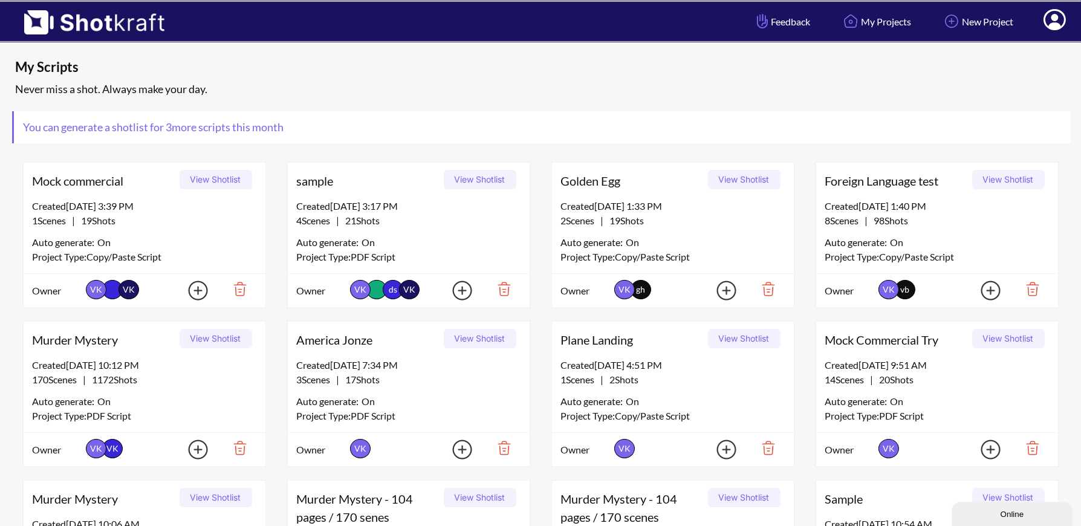
click at [1051, 17] on icon at bounding box center [1054, 19] width 22 height 21
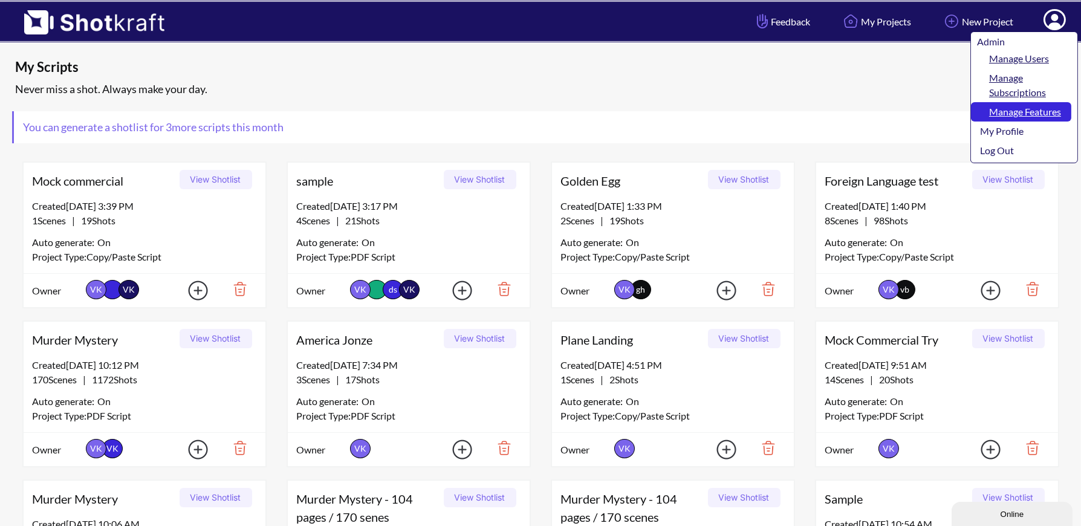
click at [1023, 114] on link "Manage Features" at bounding box center [1021, 111] width 100 height 19
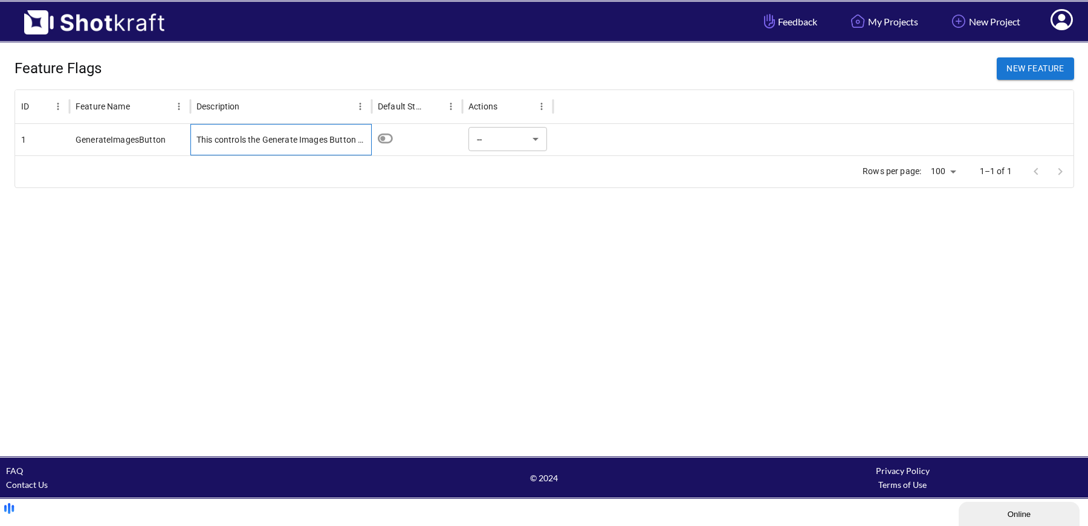
click at [298, 146] on div "This controls the Generate Images Button showing up on the Manage Project page.…" at bounding box center [280, 139] width 181 height 31
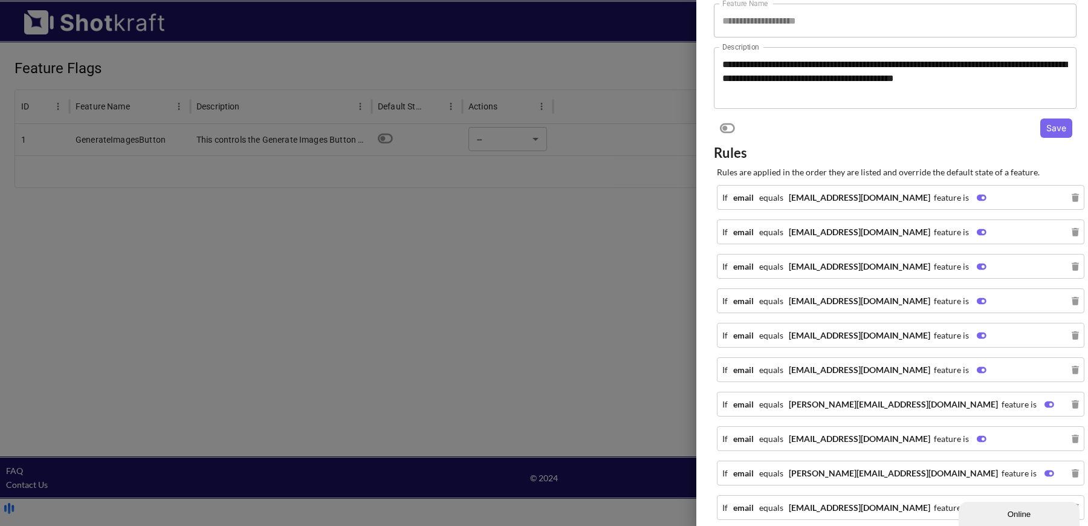
scroll to position [34, 0]
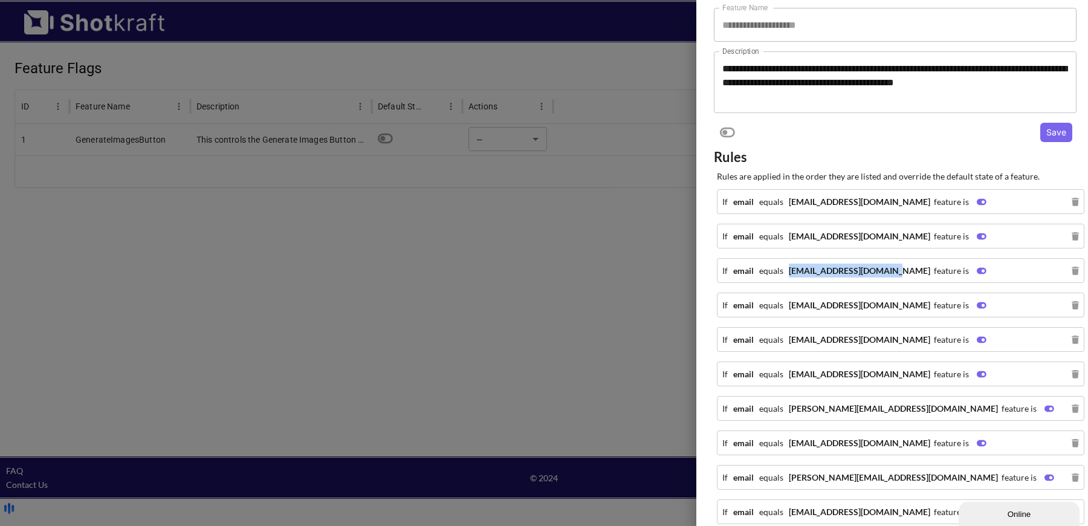
drag, startPoint x: 781, startPoint y: 269, endPoint x: 879, endPoint y: 268, distance: 98.5
click at [879, 268] on div "If email equals billperry1963@gmail.com feature is" at bounding box center [854, 270] width 264 height 14
copy strong "billperry1963@gmail.com"
click at [509, 208] on div at bounding box center [544, 263] width 1088 height 526
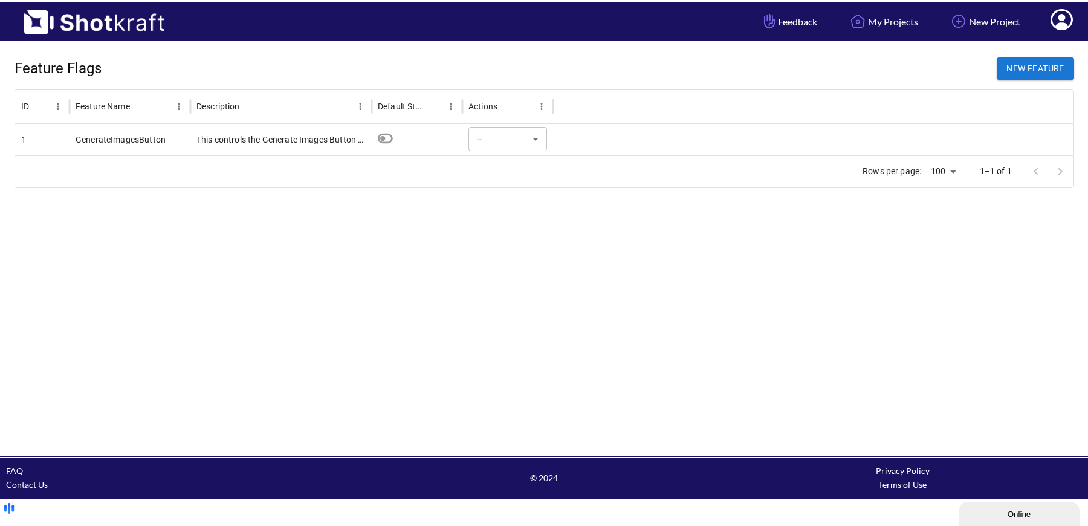
click at [1066, 18] on icon at bounding box center [1061, 19] width 22 height 21
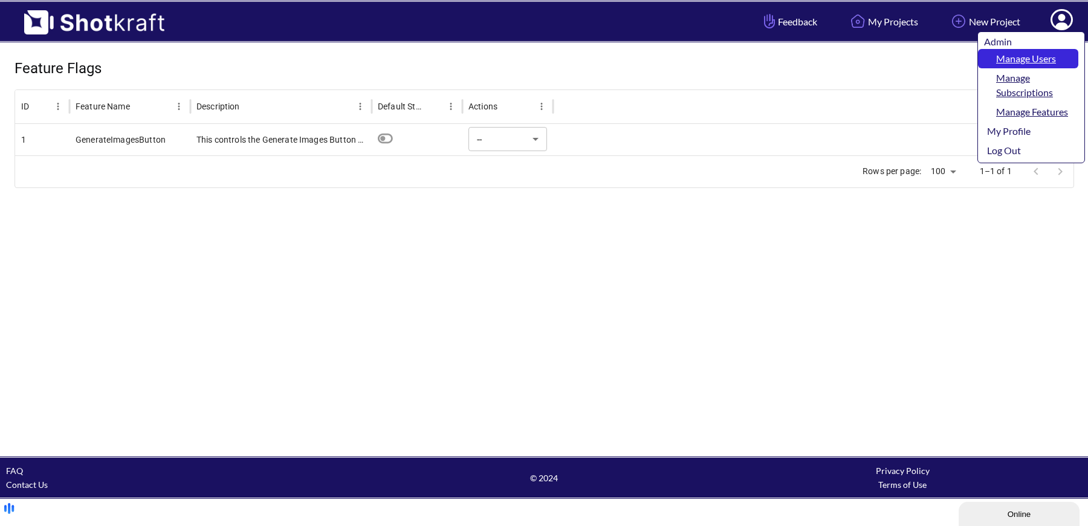
click at [1046, 57] on link "Manage Users" at bounding box center [1028, 58] width 100 height 19
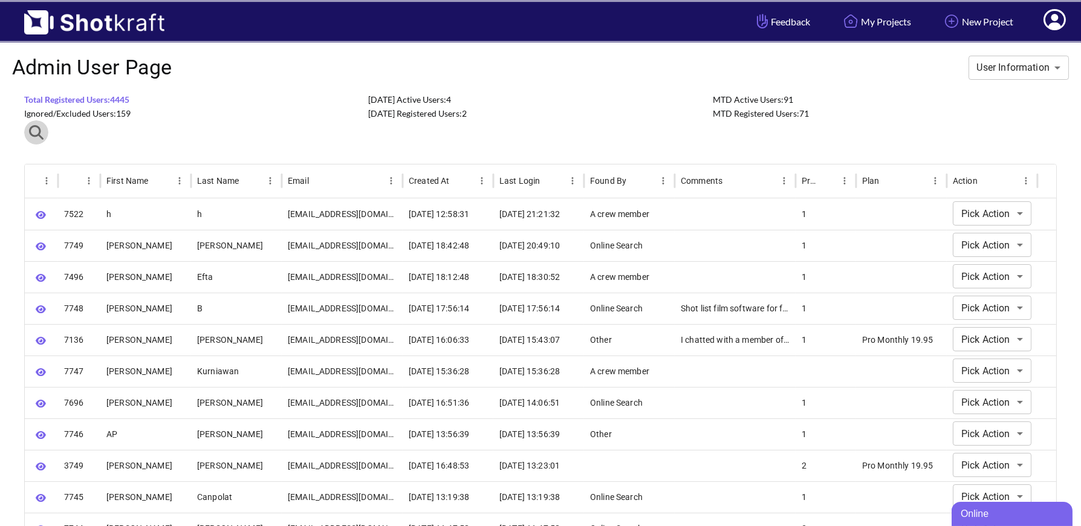
click at [36, 134] on icon "button" at bounding box center [36, 132] width 15 height 15
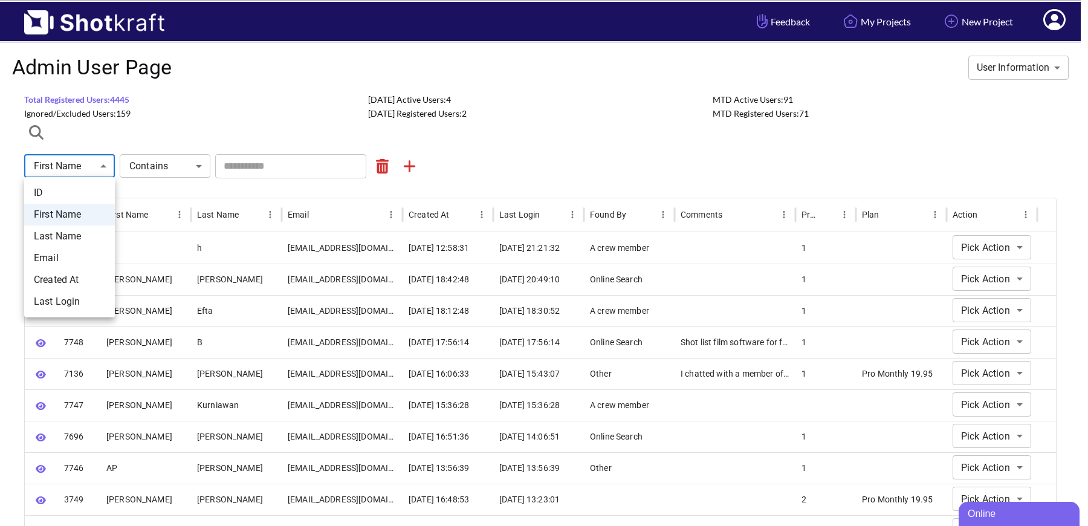
click at [66, 259] on li "Email" at bounding box center [69, 258] width 91 height 22
type input "*****"
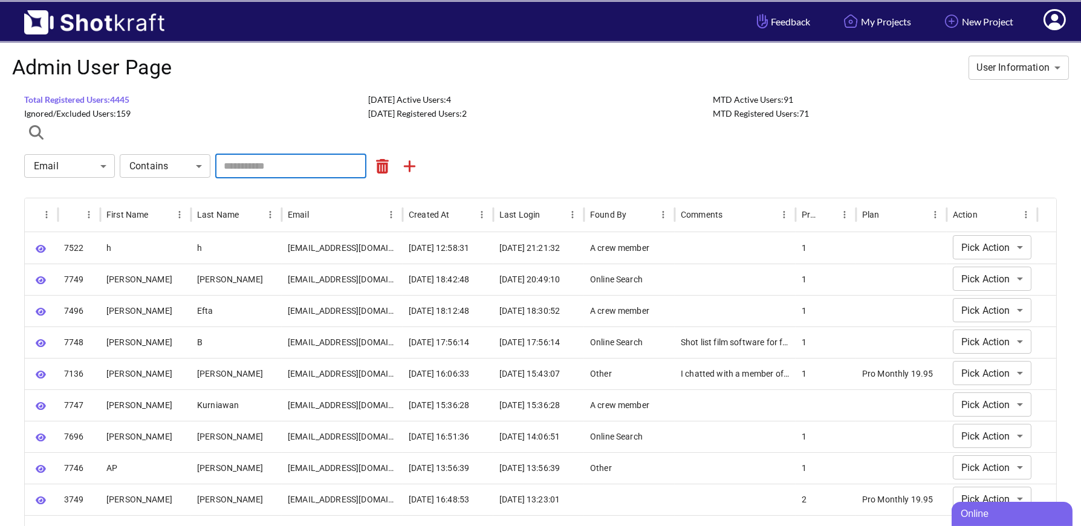
click at [254, 168] on input "text" at bounding box center [290, 166] width 151 height 24
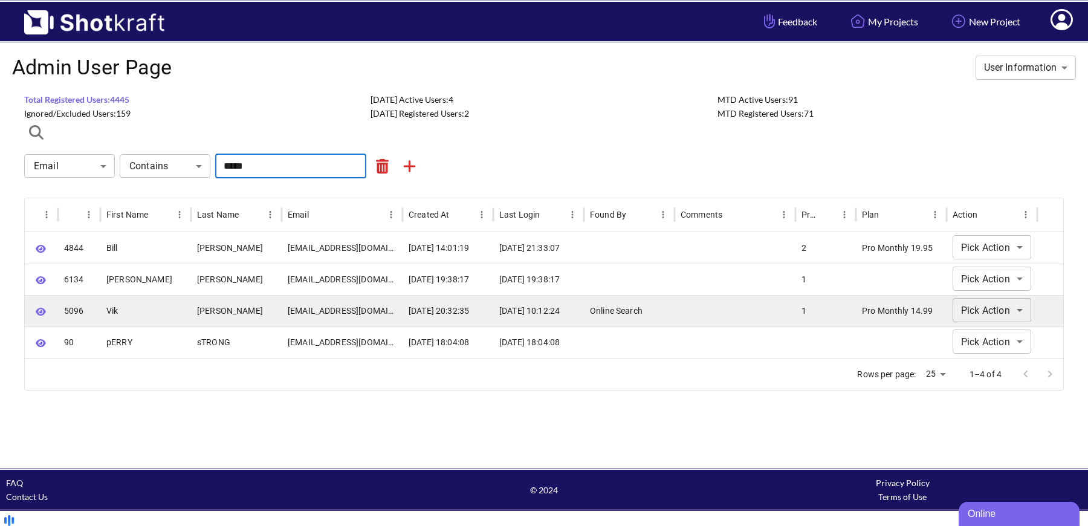
type input "*****"
click at [37, 311] on icon "button" at bounding box center [41, 312] width 10 height 8
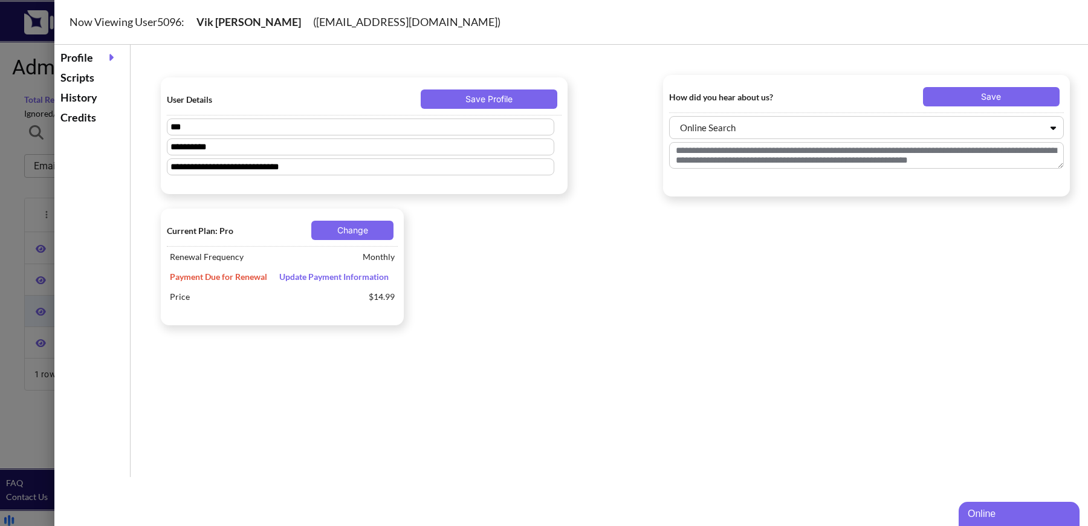
click at [16, 234] on div at bounding box center [544, 263] width 1088 height 526
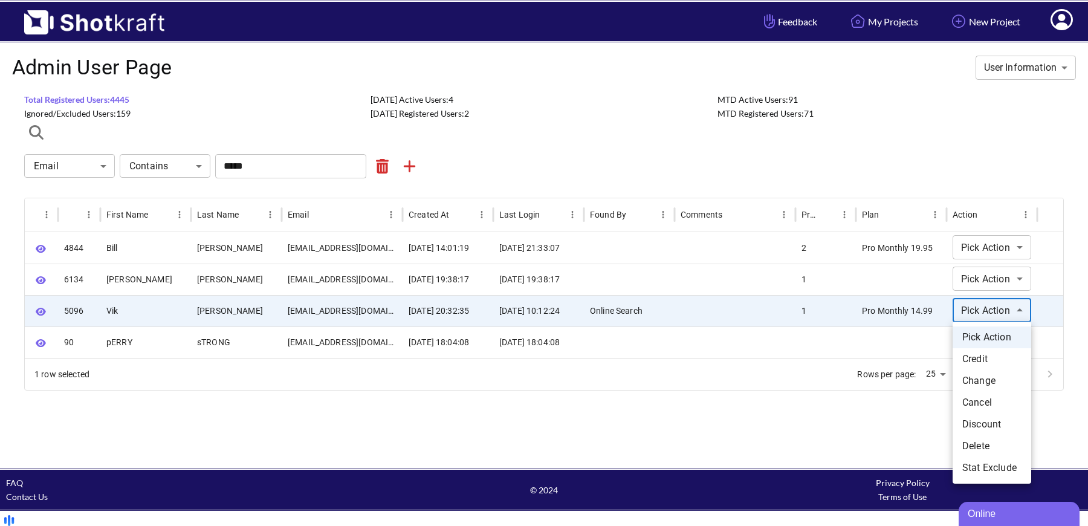
click at [1016, 311] on body "**********" at bounding box center [544, 266] width 1088 height 533
click at [996, 402] on li "Cancel" at bounding box center [991, 403] width 79 height 22
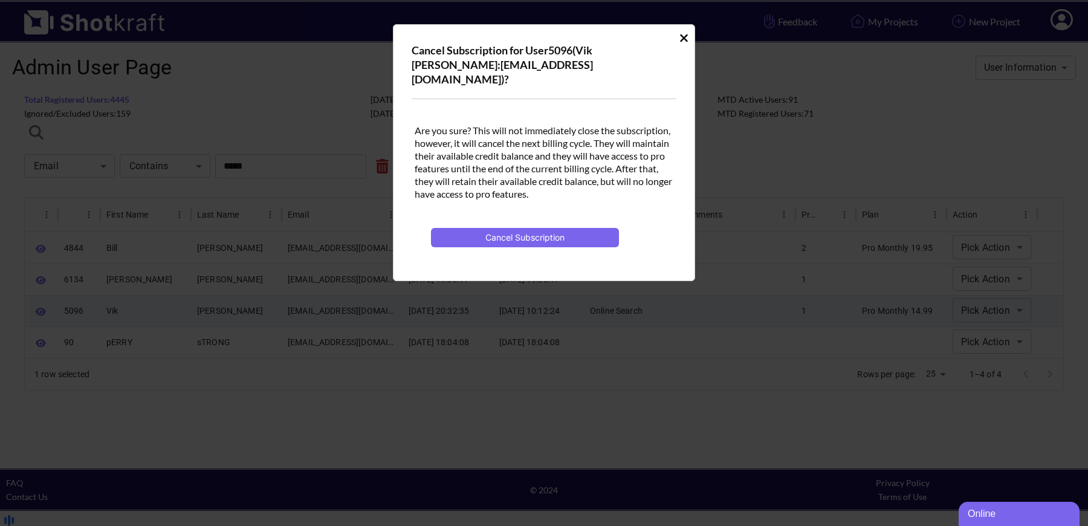
drag, startPoint x: 560, startPoint y: 219, endPoint x: 575, endPoint y: 193, distance: 30.1
click at [575, 193] on div "Are you sure? This will not immediately close the subscription, however, it wil…" at bounding box center [544, 180] width 265 height 163
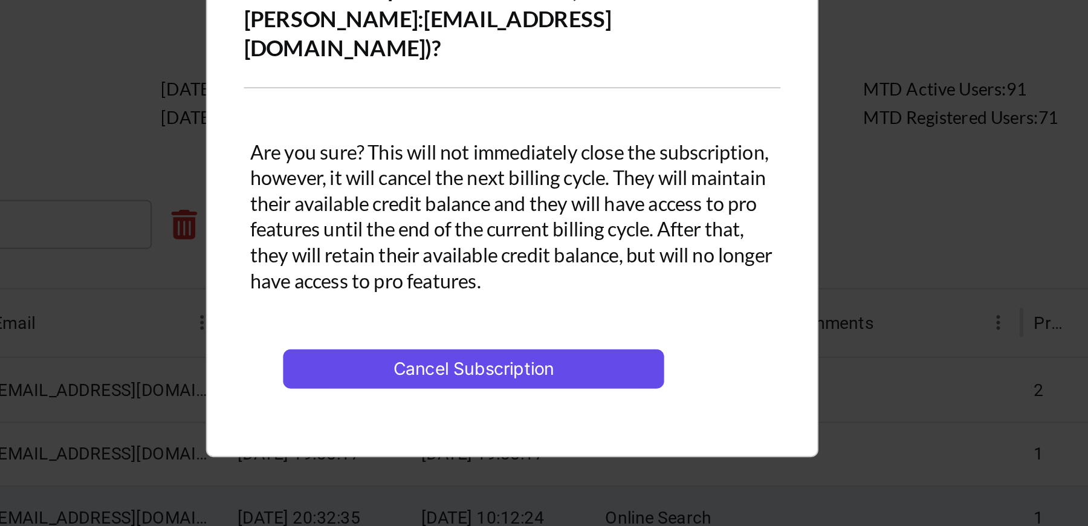
click at [561, 228] on button "Cancel Subscription" at bounding box center [525, 237] width 188 height 19
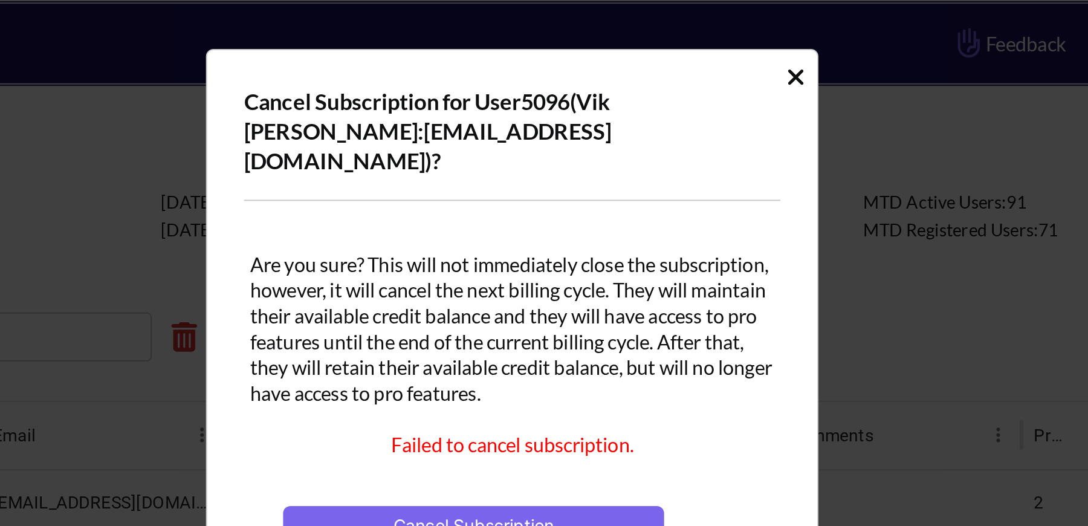
click at [683, 36] on icon "Cancel User Subscription Modal" at bounding box center [684, 38] width 8 height 8
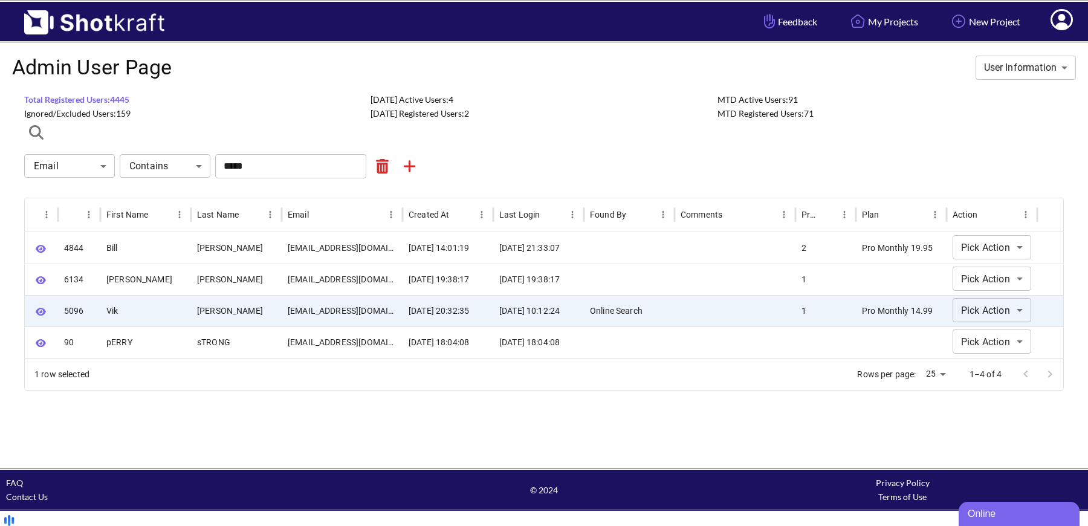
click at [1063, 23] on icon at bounding box center [1061, 21] width 13 height 15
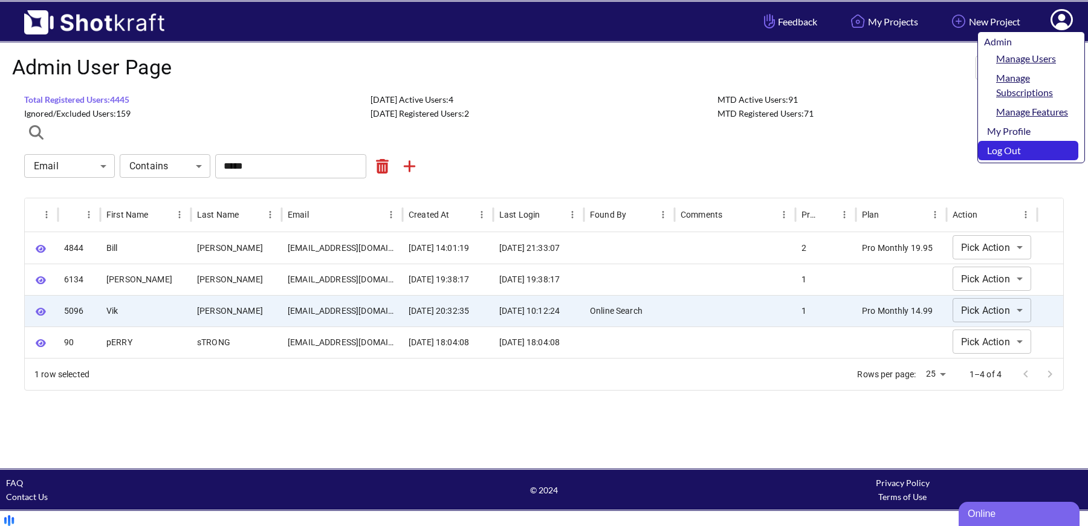
click at [1018, 153] on link "Log Out" at bounding box center [1028, 150] width 100 height 19
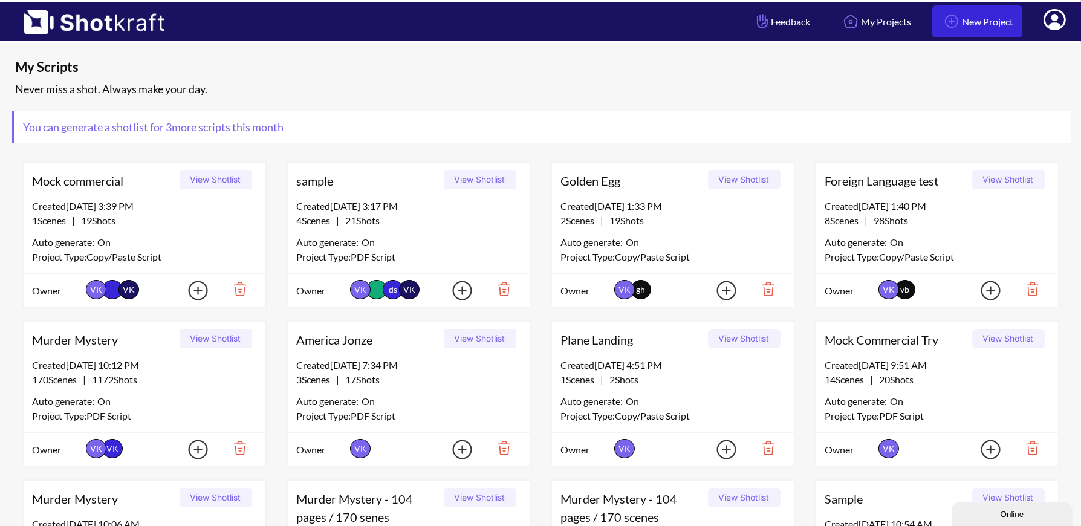
click at [984, 22] on link "New Project" at bounding box center [977, 21] width 90 height 32
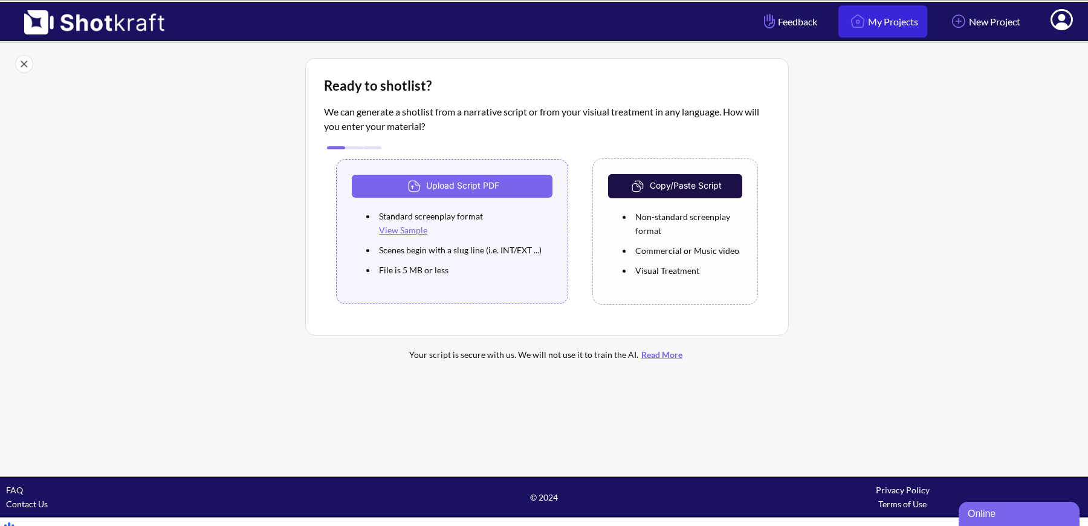
click at [893, 23] on link "My Projects" at bounding box center [882, 21] width 89 height 32
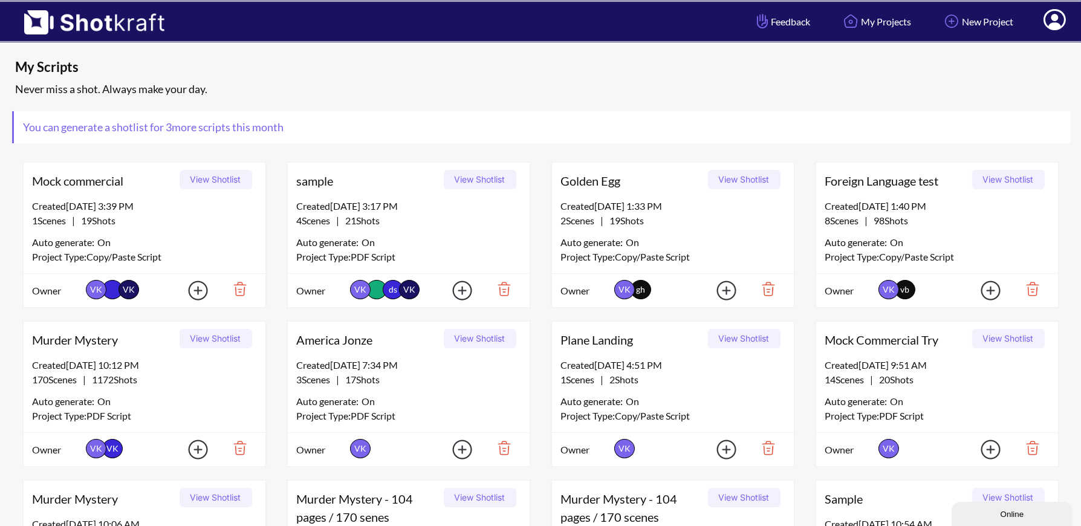
click at [1055, 22] on icon at bounding box center [1054, 21] width 13 height 15
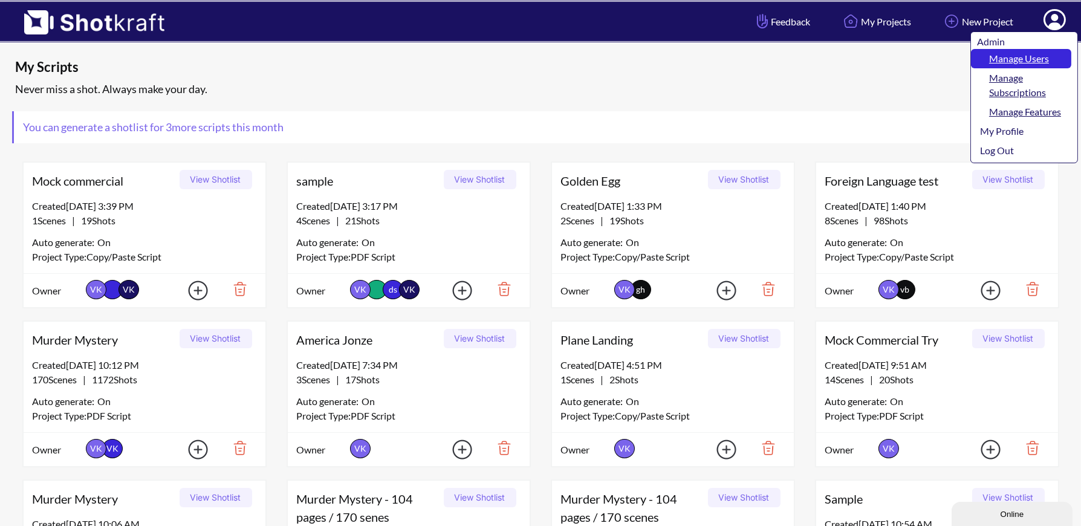
click at [1037, 60] on link "Manage Users" at bounding box center [1021, 58] width 100 height 19
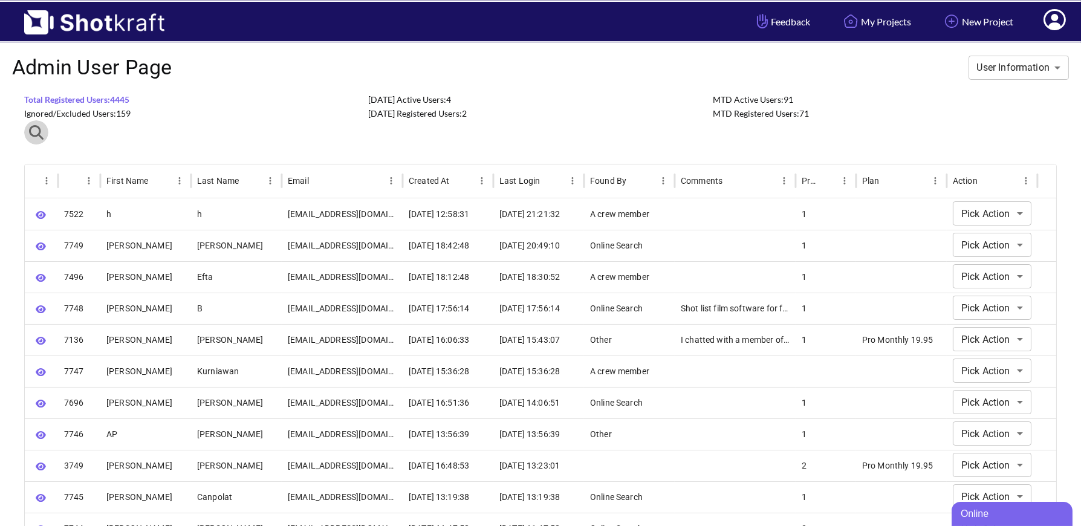
click at [36, 134] on icon "button" at bounding box center [36, 132] width 15 height 15
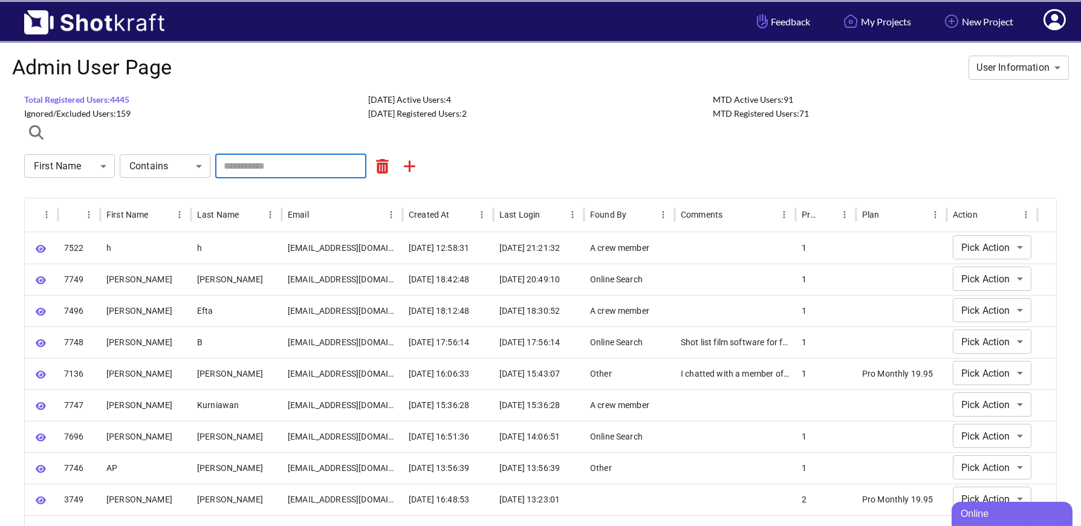
click at [252, 170] on input "text" at bounding box center [290, 166] width 151 height 24
paste input "**********"
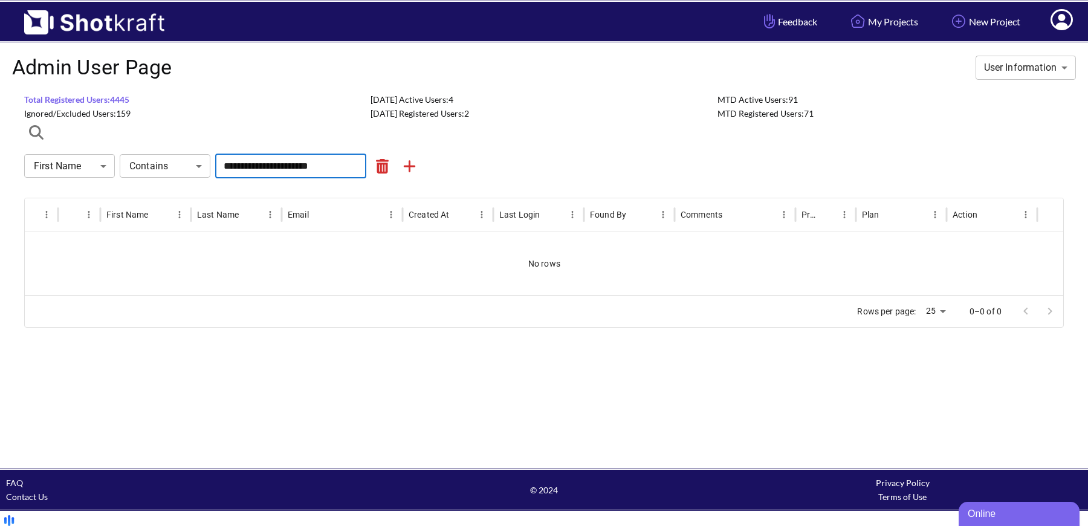
type input "**********"
click at [88, 167] on body "**********" at bounding box center [544, 266] width 1088 height 533
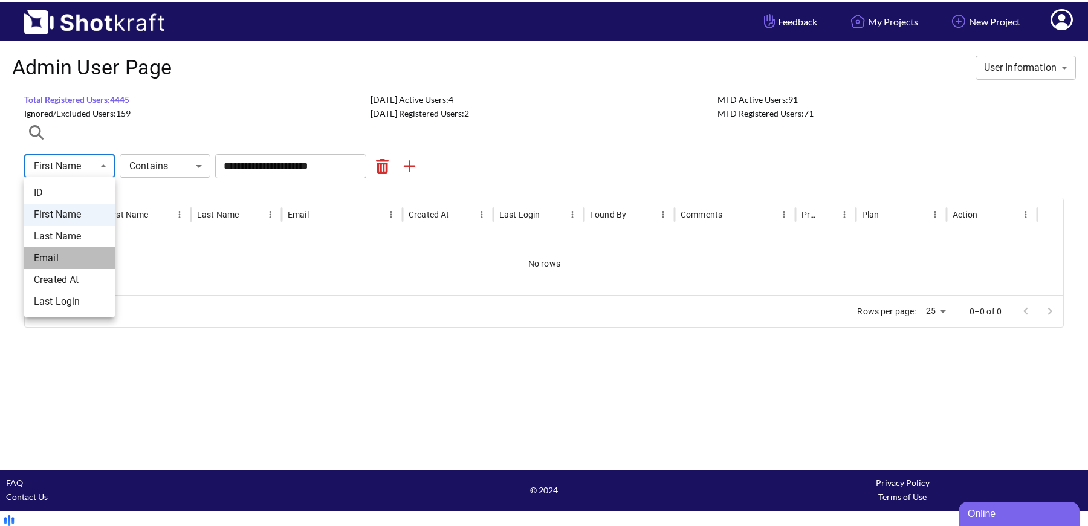
click at [79, 261] on li "Email" at bounding box center [69, 258] width 91 height 22
type input "*****"
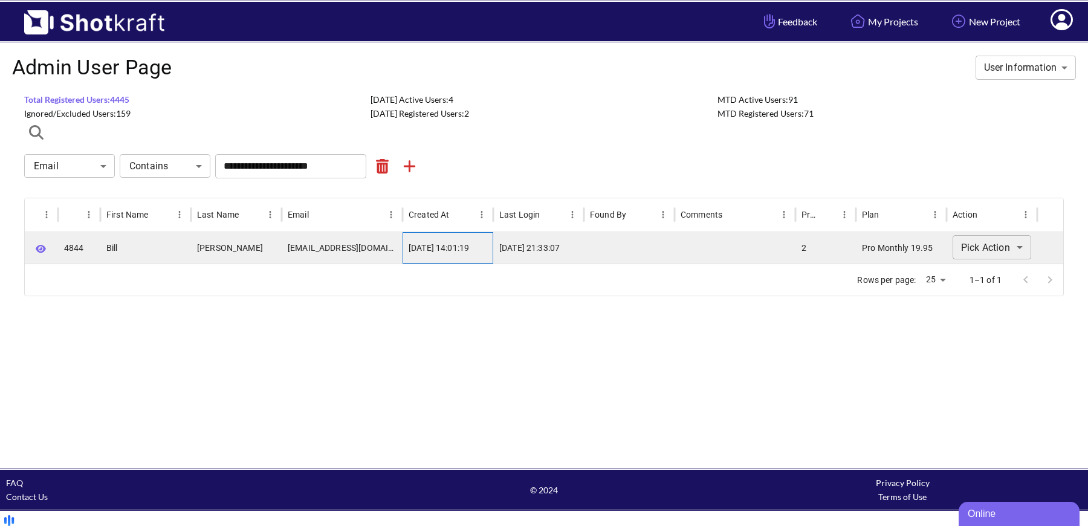
click at [435, 247] on div "2024-11-12 14:01:19" at bounding box center [447, 247] width 91 height 31
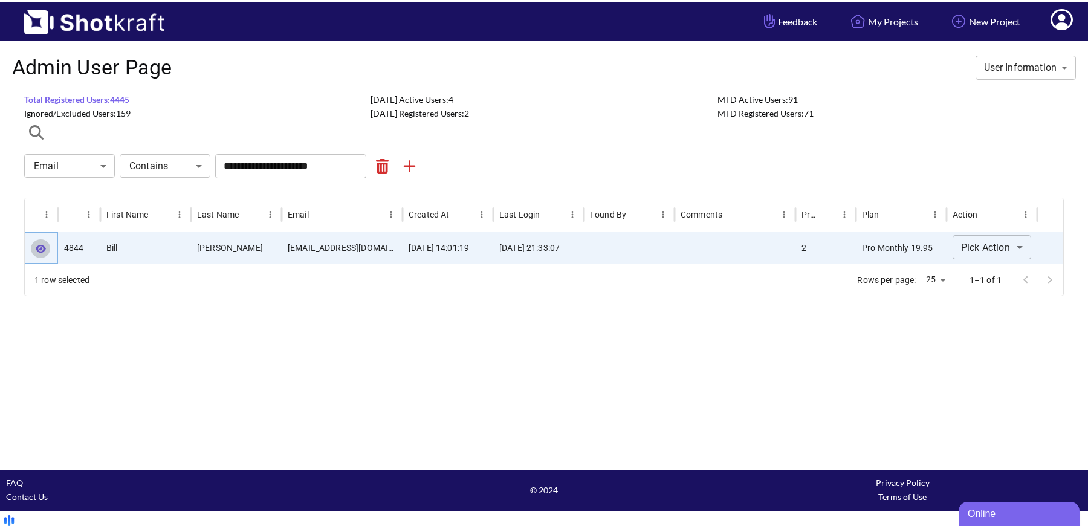
click at [40, 245] on icon "button" at bounding box center [41, 248] width 10 height 9
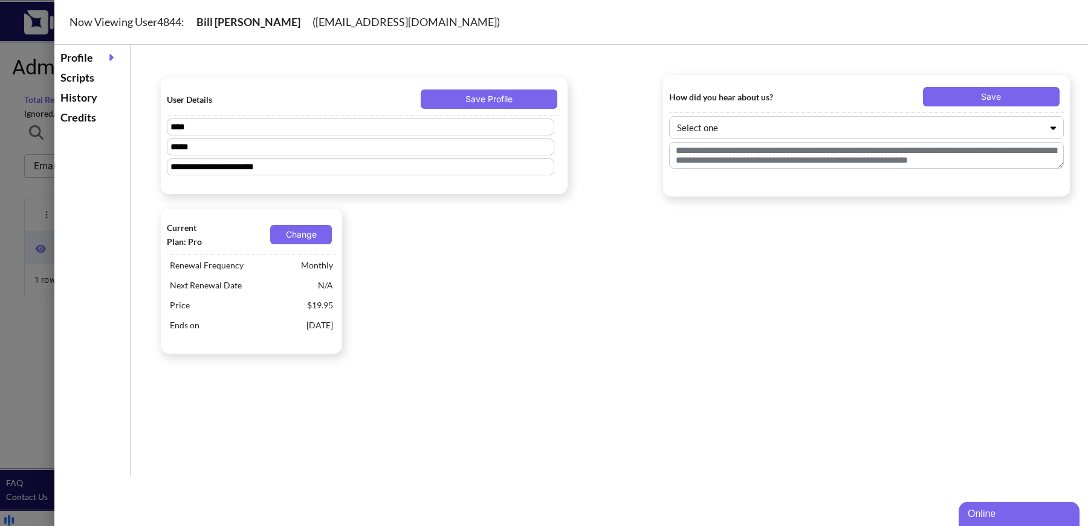
click at [86, 78] on div "Scripts" at bounding box center [91, 78] width 69 height 20
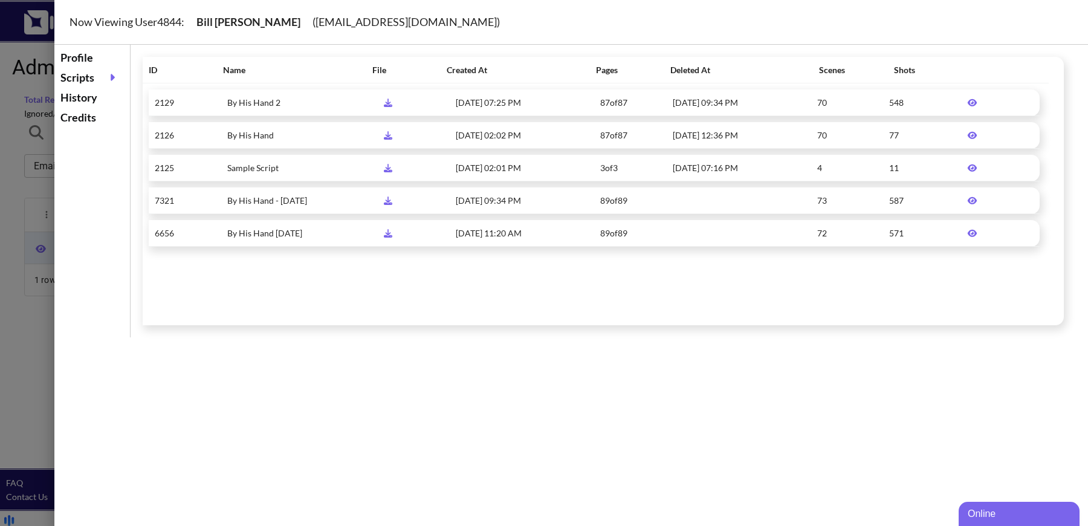
click at [32, 312] on div at bounding box center [544, 263] width 1088 height 526
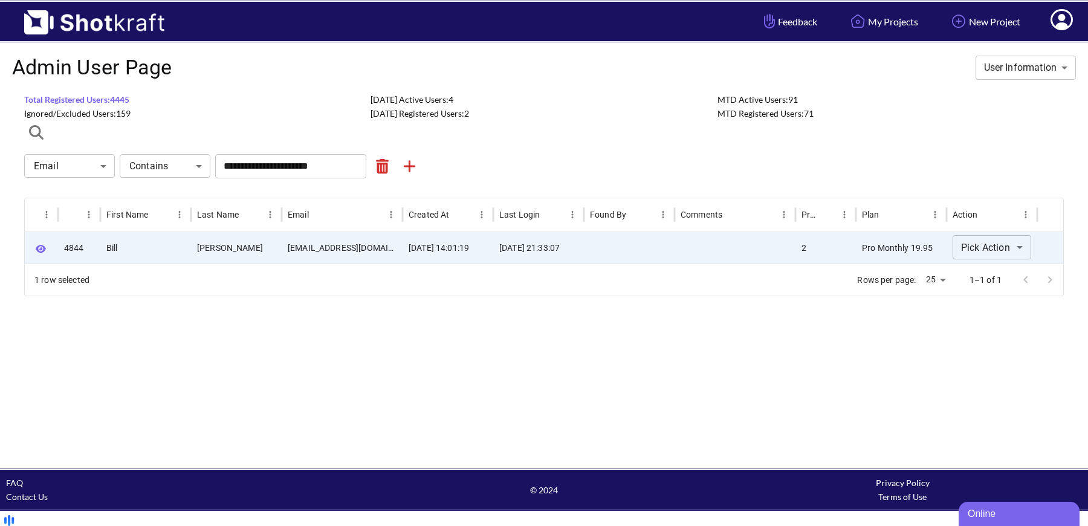
click at [1053, 19] on icon at bounding box center [1061, 19] width 22 height 21
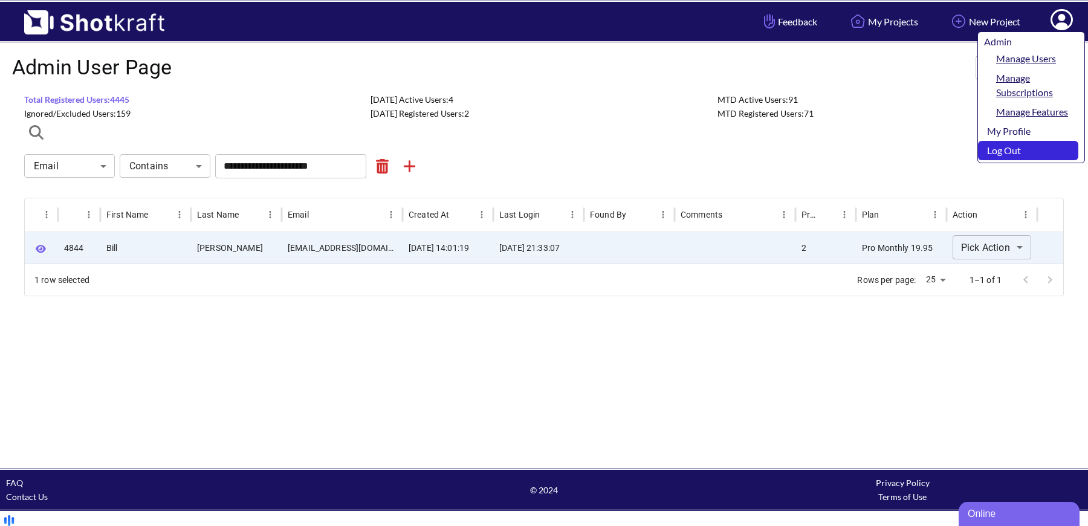
click at [1029, 153] on link "Log Out" at bounding box center [1028, 150] width 100 height 19
